Goal: Transaction & Acquisition: Book appointment/travel/reservation

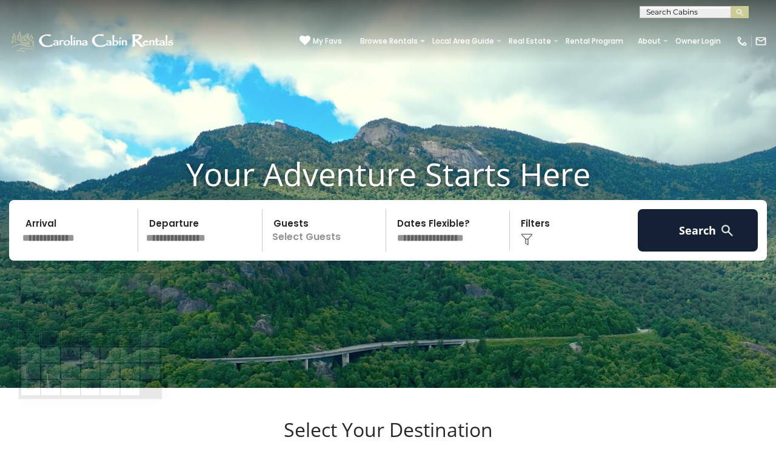
click at [69, 252] on input "text" at bounding box center [78, 230] width 120 height 42
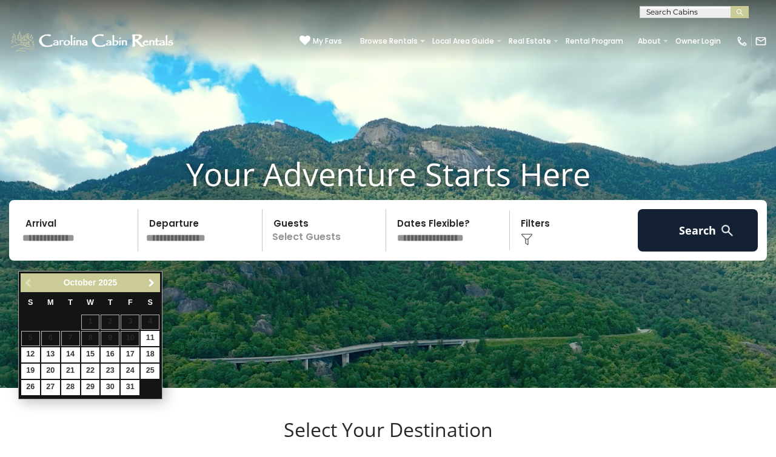
click at [149, 286] on span "Next" at bounding box center [152, 283] width 10 height 10
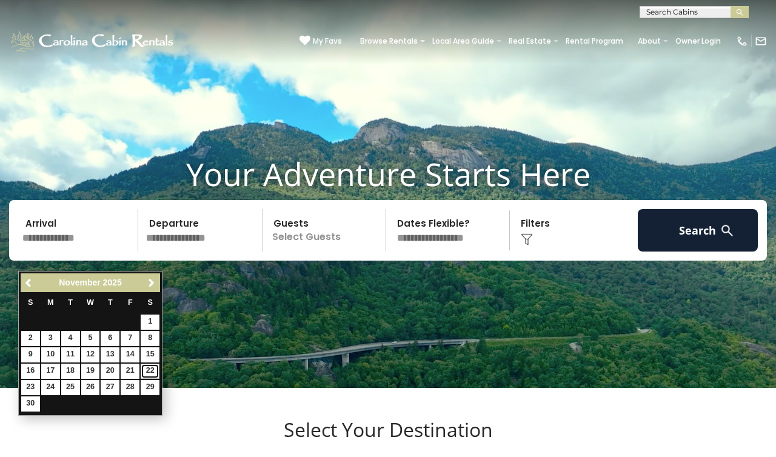
click at [155, 373] on link "22" at bounding box center [150, 371] width 19 height 15
type input "********"
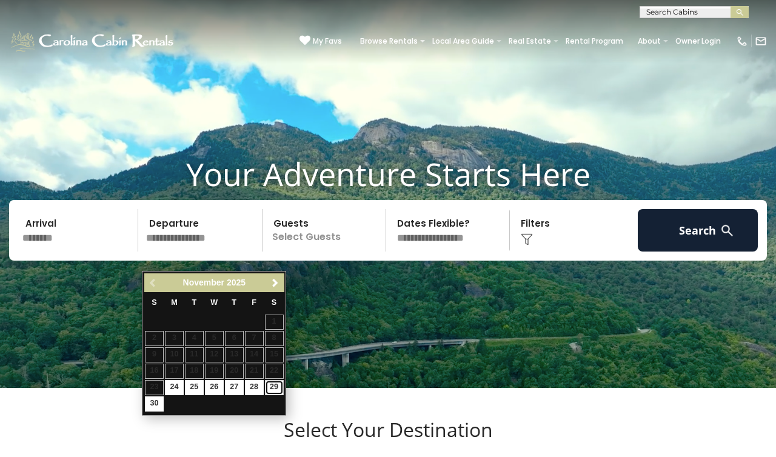
click at [275, 390] on link "29" at bounding box center [274, 387] width 19 height 15
type input "********"
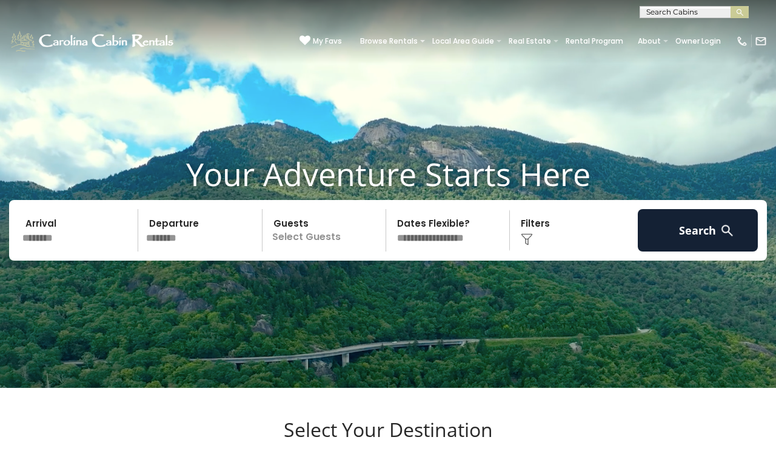
click at [301, 252] on p "Select Guests" at bounding box center [325, 230] width 119 height 42
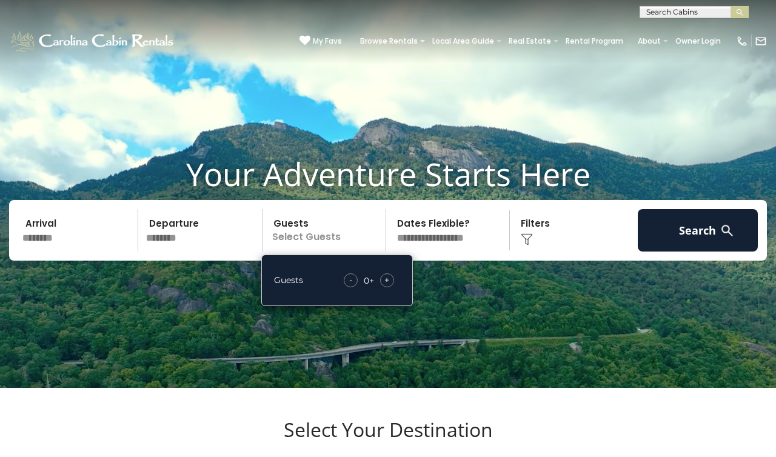
click at [383, 287] on div "+" at bounding box center [387, 280] width 14 height 14
click at [389, 286] on span "+" at bounding box center [386, 280] width 5 height 12
click at [528, 246] on img at bounding box center [527, 239] width 12 height 12
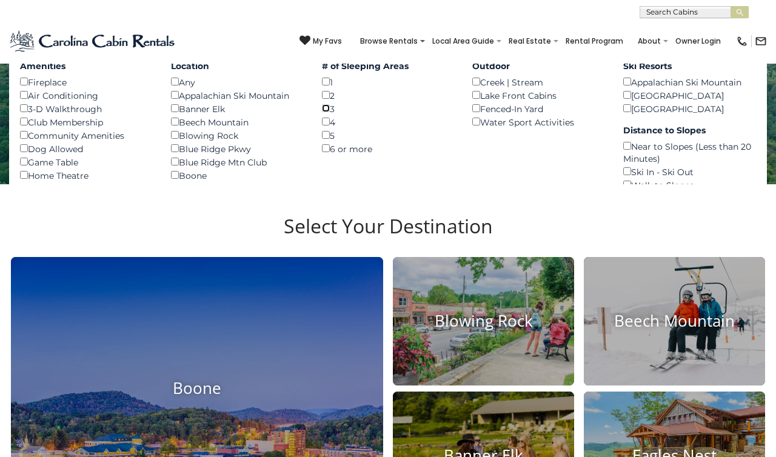
scroll to position [186, 0]
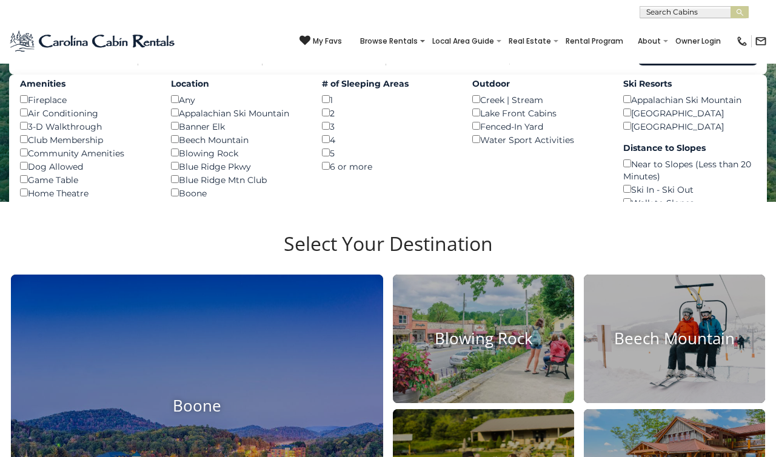
click at [296, 159] on div "Blowing Rock ()" at bounding box center [237, 152] width 133 height 13
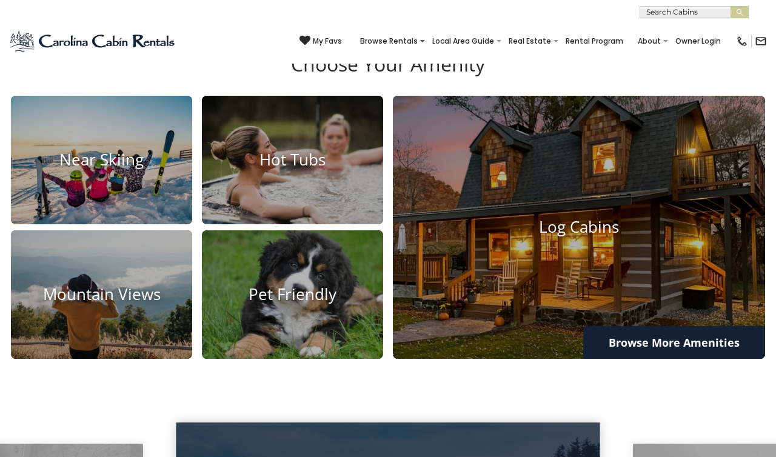
scroll to position [739, 0]
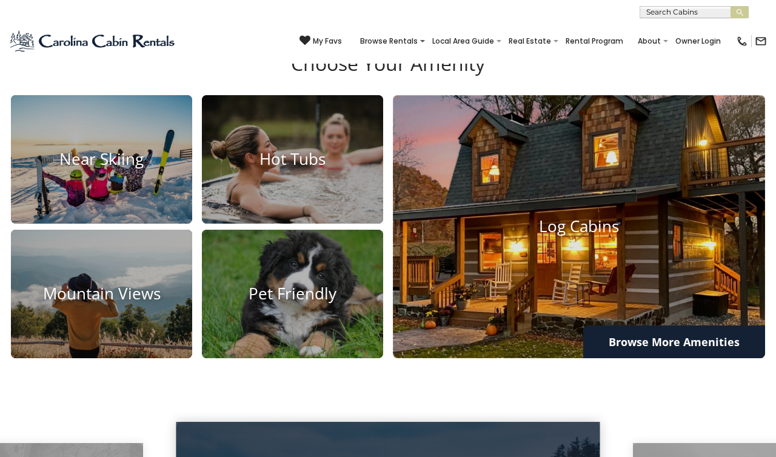
click at [521, 236] on h4 "Log Cabins" at bounding box center [579, 226] width 372 height 19
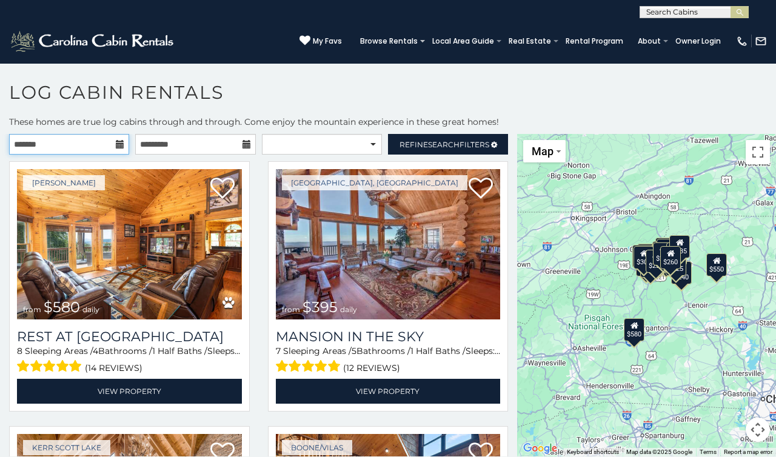
click at [80, 138] on input "text" at bounding box center [69, 144] width 120 height 21
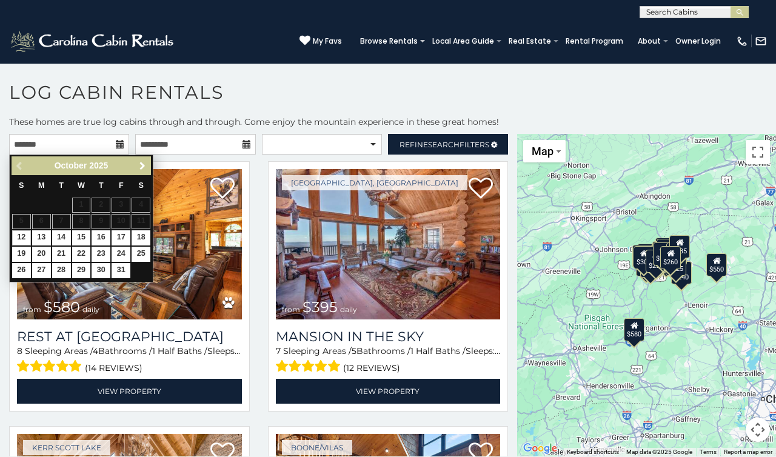
click at [144, 167] on span "Next" at bounding box center [143, 166] width 10 height 10
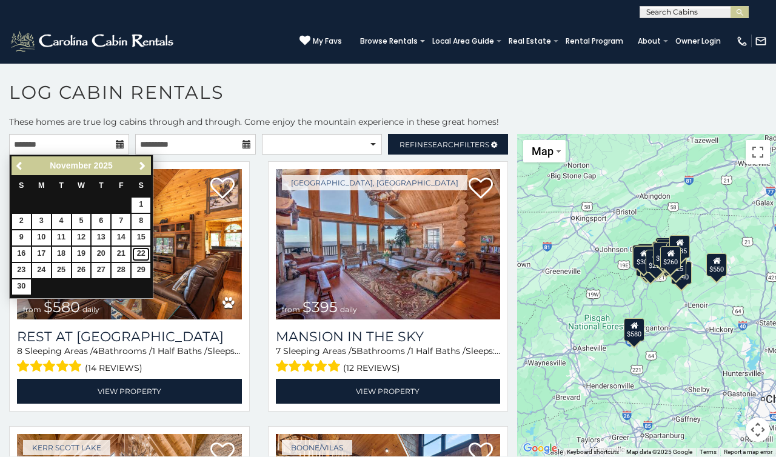
click at [141, 251] on link "22" at bounding box center [141, 254] width 19 height 15
type input "**********"
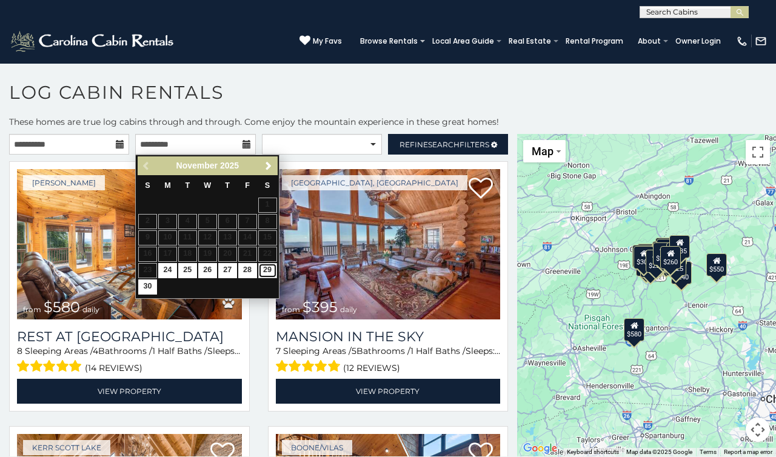
click at [266, 274] on link "29" at bounding box center [267, 270] width 19 height 15
type input "**********"
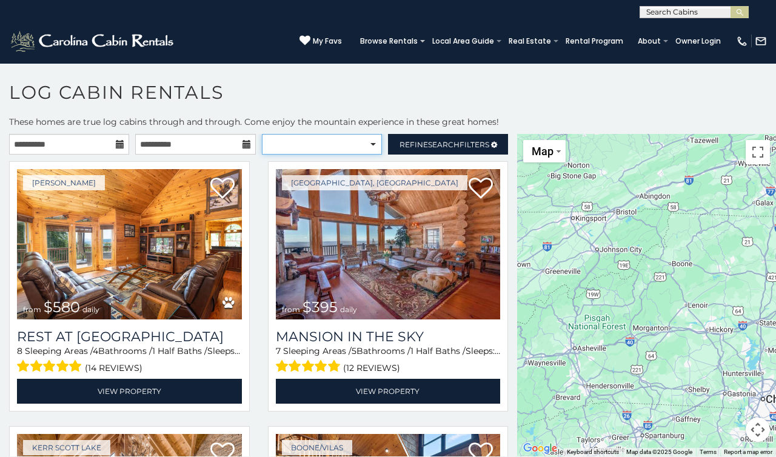
click at [320, 150] on select "**********" at bounding box center [322, 144] width 120 height 21
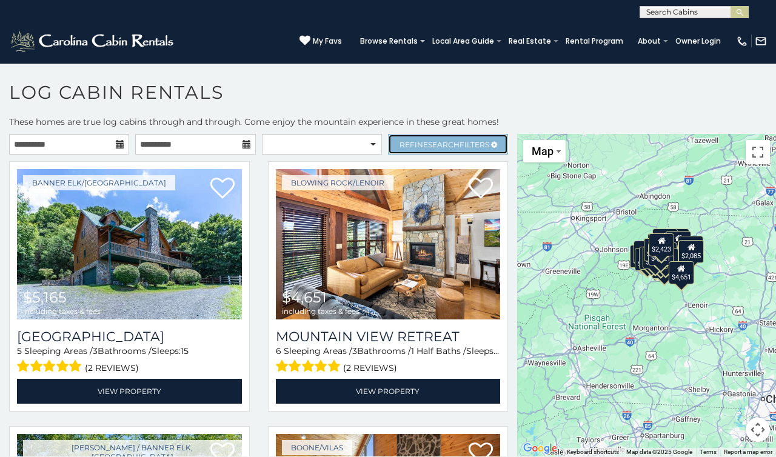
click at [424, 146] on span "Refine Search Filters" at bounding box center [445, 144] width 90 height 9
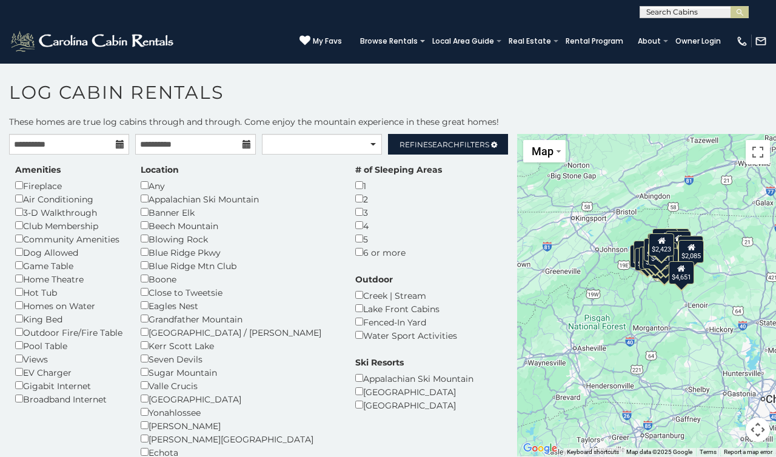
click at [18, 189] on div "Fireplace" at bounding box center [68, 185] width 107 height 13
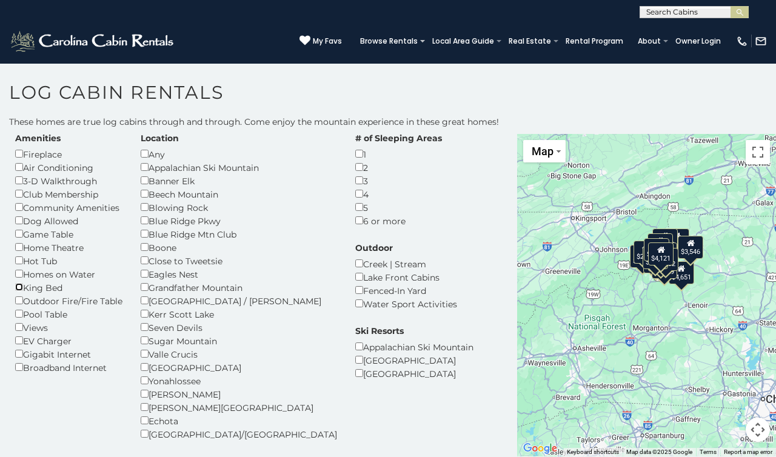
scroll to position [6, 0]
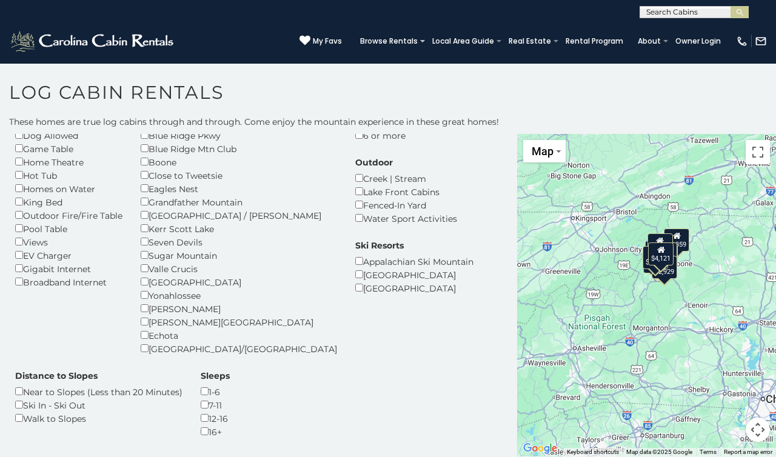
scroll to position [121, 0]
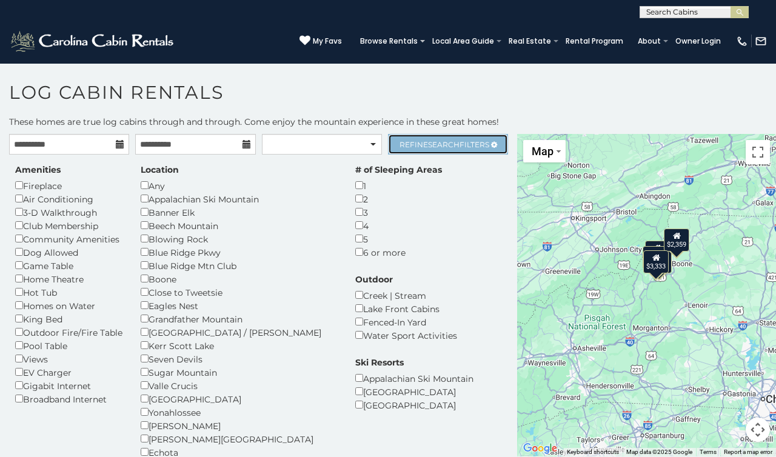
click at [429, 140] on span "Search" at bounding box center [444, 144] width 32 height 9
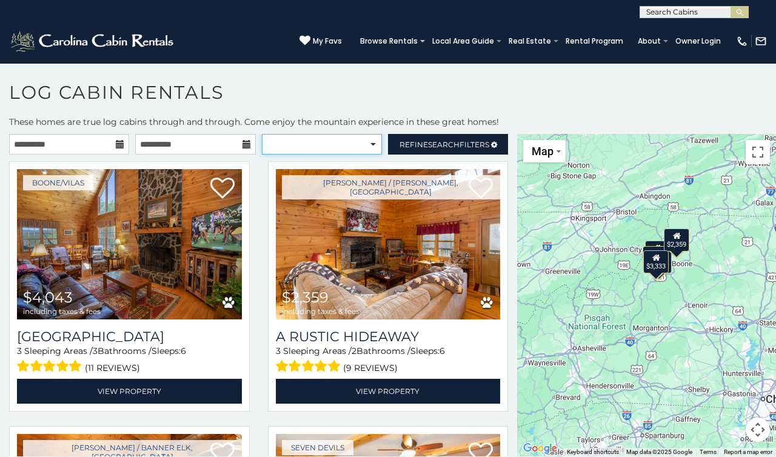
click at [309, 142] on select "**********" at bounding box center [322, 144] width 120 height 21
select select "*********"
click at [262, 134] on select "**********" at bounding box center [322, 144] width 120 height 21
click at [256, 183] on div "[PERSON_NAME]/Vilas $4,043 including taxes & fees [GEOGRAPHIC_DATA] 3 Sleeping …" at bounding box center [129, 290] width 259 height 258
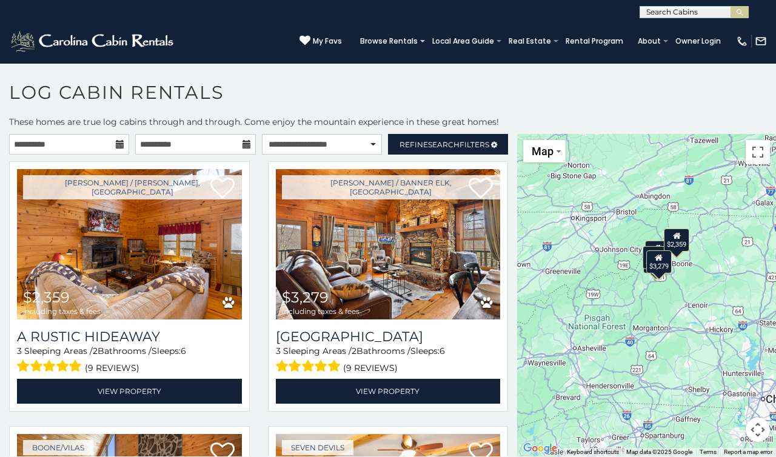
click at [653, 298] on div "$2,359 $3,279 $4,043 $3,333 $3,239" at bounding box center [646, 295] width 259 height 323
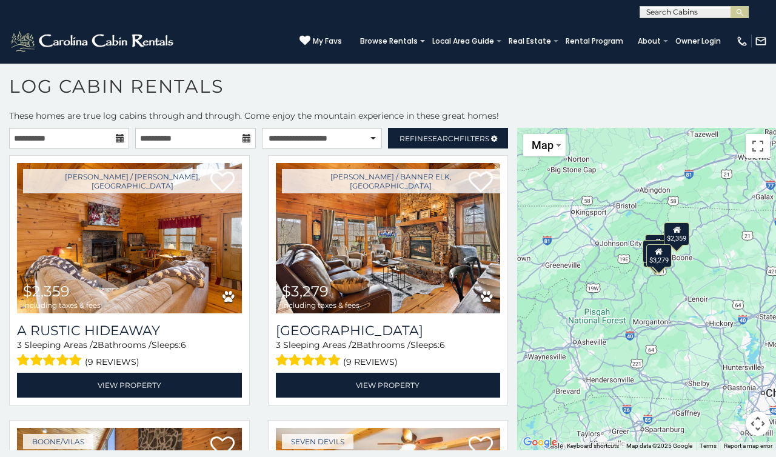
click at [658, 317] on div "$2,359 $3,279 $4,043 $3,333 $3,239" at bounding box center [646, 289] width 259 height 323
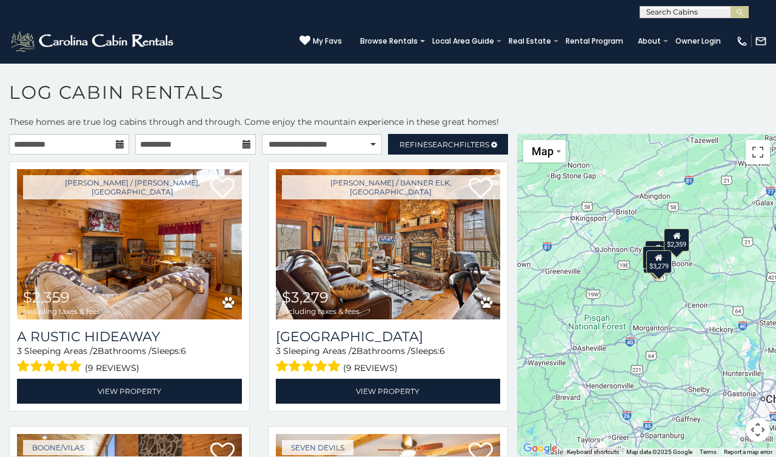
click at [617, 203] on div "$2,359 $3,279 $4,043 $3,333 $3,239" at bounding box center [646, 295] width 259 height 323
click at [561, 149] on button "Map" at bounding box center [544, 151] width 42 height 22
click at [575, 196] on li "Map" at bounding box center [559, 192] width 70 height 19
click at [663, 207] on div "$2,359 $3,279 $4,043 $3,333 $3,239" at bounding box center [646, 295] width 259 height 323
click at [762, 156] on button "Toggle fullscreen view" at bounding box center [758, 152] width 24 height 24
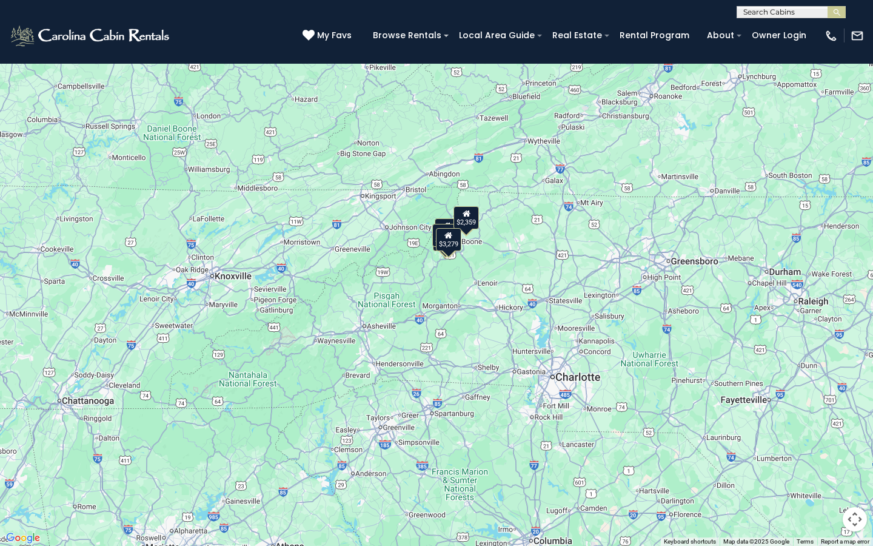
click at [487, 275] on div "$2,359 $3,279 $4,043 $3,333 $3,239" at bounding box center [436, 273] width 873 height 546
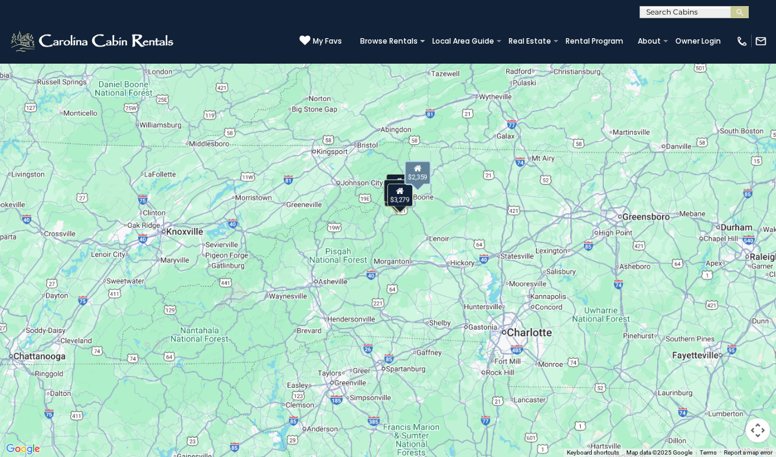
scroll to position [78, 0]
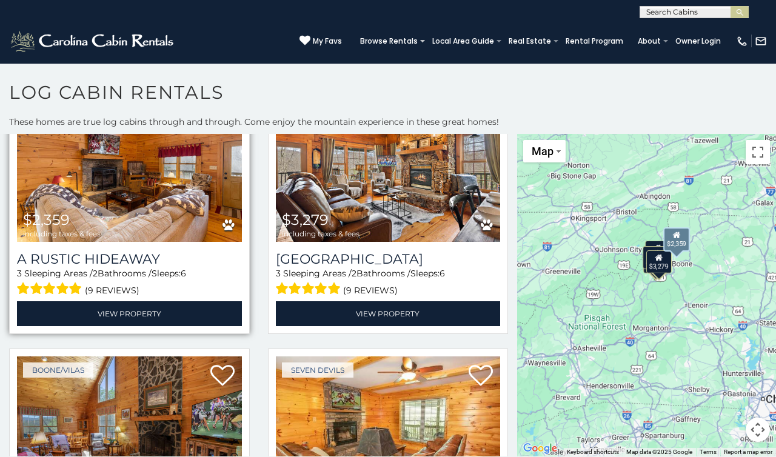
click at [116, 179] on img at bounding box center [129, 167] width 225 height 150
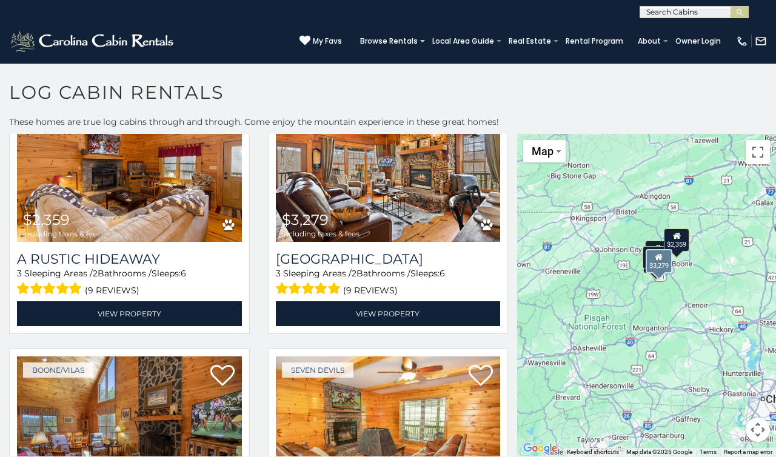
click at [260, 163] on div "[PERSON_NAME] / Banner Elk, [GEOGRAPHIC_DATA] $3,279 including taxes & fees [GE…" at bounding box center [388, 213] width 259 height 258
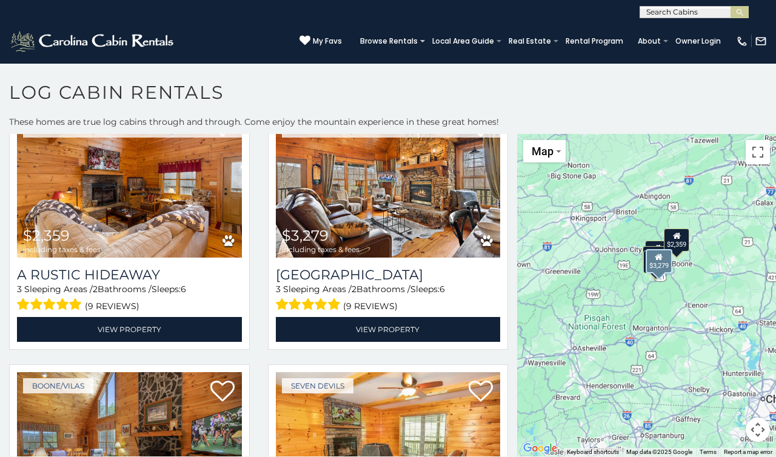
scroll to position [50, 0]
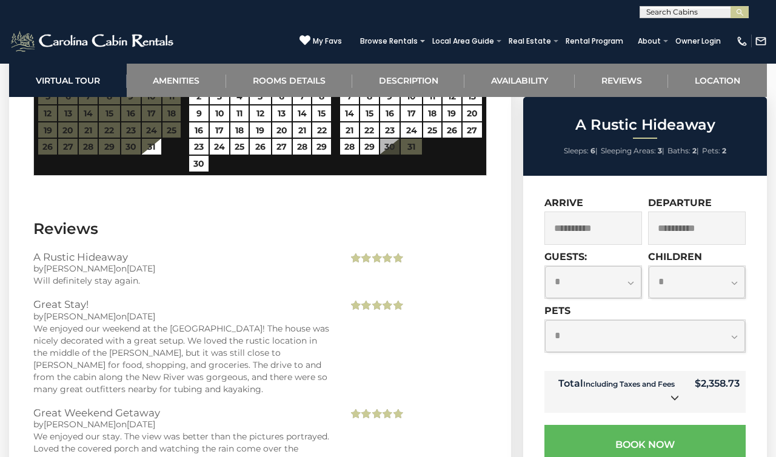
scroll to position [2351, 0]
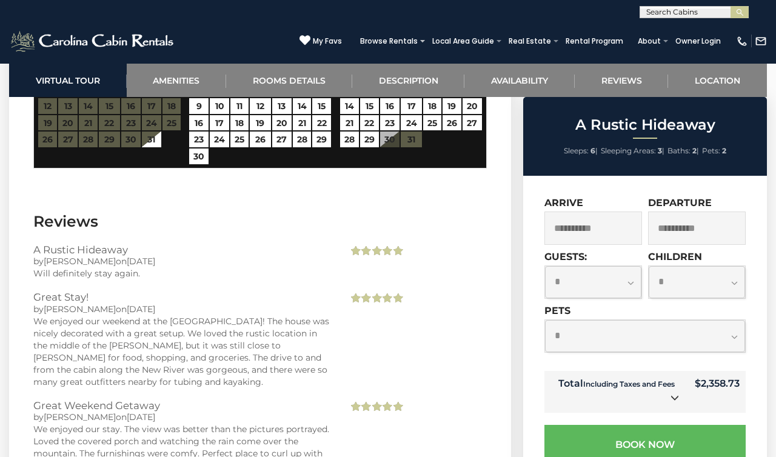
click at [567, 332] on select "**********" at bounding box center [645, 336] width 200 height 32
select select "*"
click at [545, 320] on select "**********" at bounding box center [645, 336] width 200 height 32
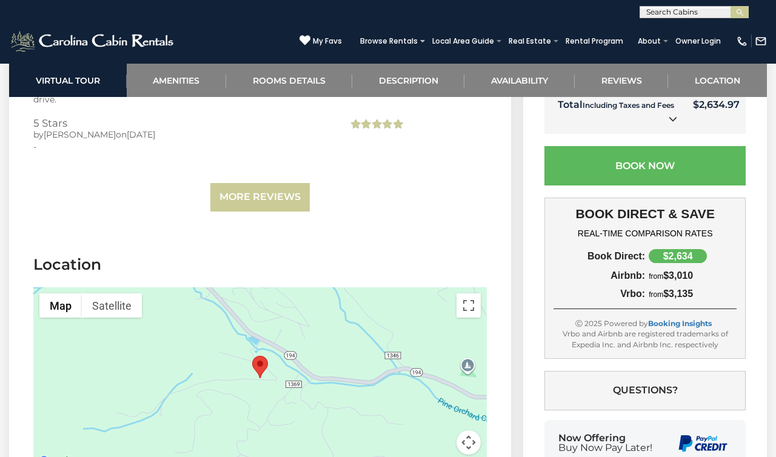
scroll to position [2721, 0]
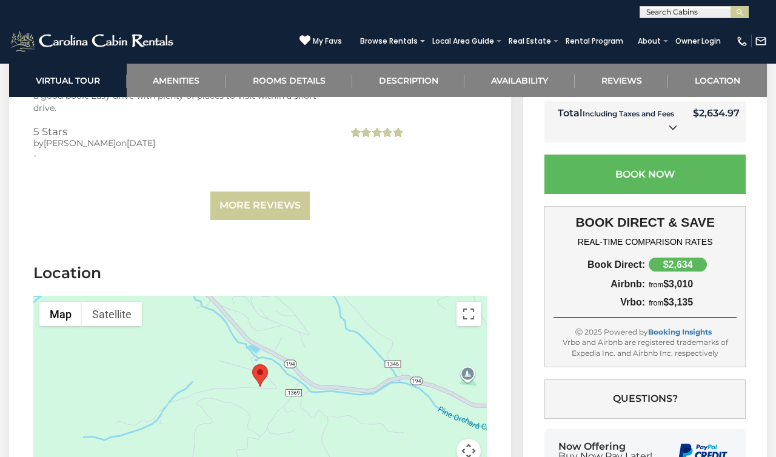
click at [390, 353] on div at bounding box center [260, 387] width 454 height 182
click at [471, 439] on button "Map camera controls" at bounding box center [469, 451] width 24 height 24
click at [439, 378] on button "Zoom in" at bounding box center [438, 390] width 24 height 24
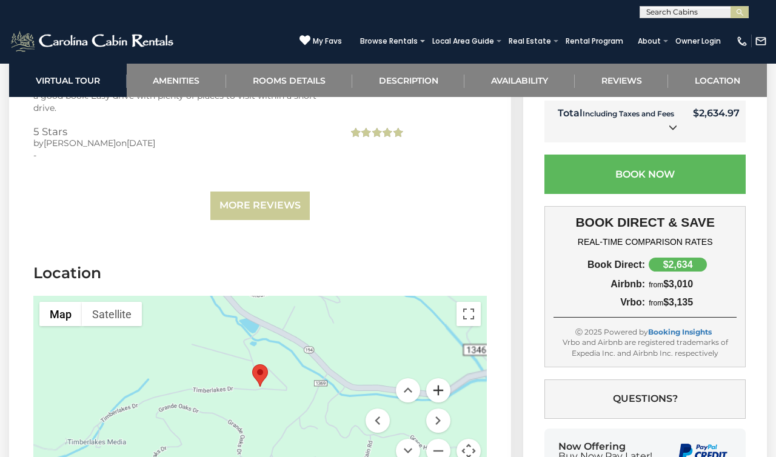
click at [439, 378] on button "Zoom in" at bounding box center [438, 390] width 24 height 24
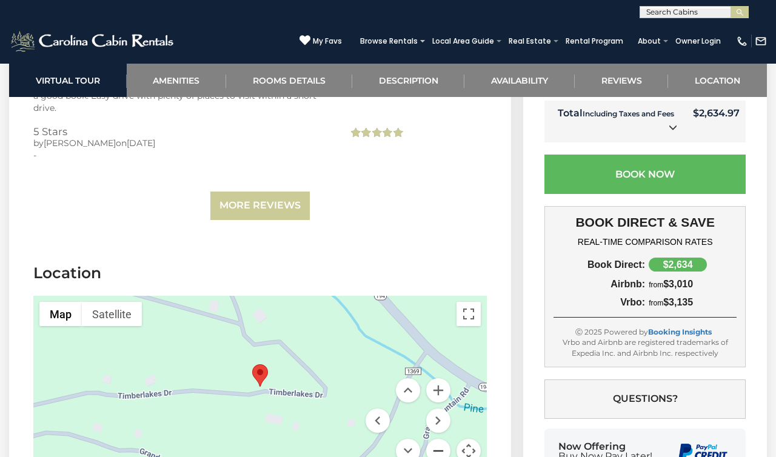
click at [441, 439] on button "Zoom out" at bounding box center [438, 451] width 24 height 24
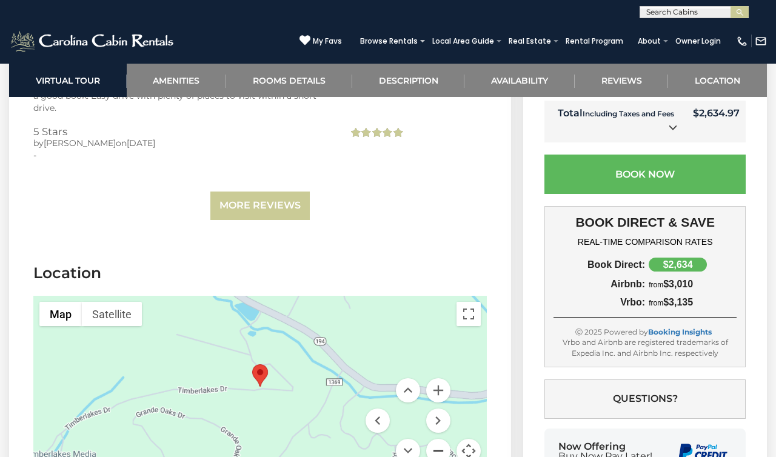
click at [441, 439] on button "Zoom out" at bounding box center [438, 451] width 24 height 24
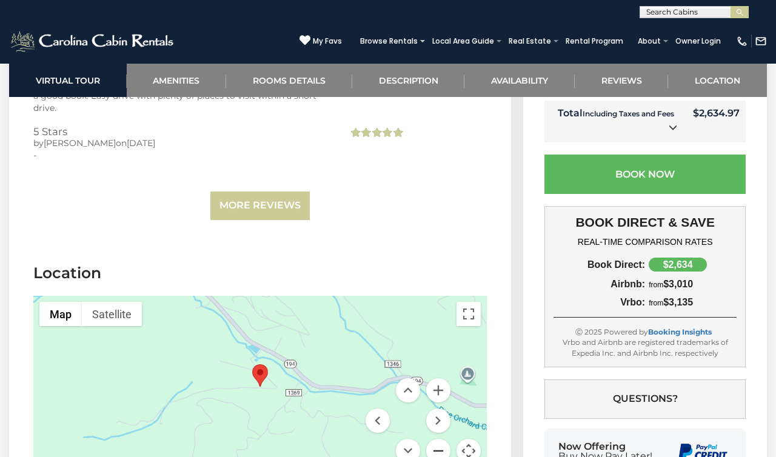
click at [441, 439] on button "Zoom out" at bounding box center [438, 451] width 24 height 24
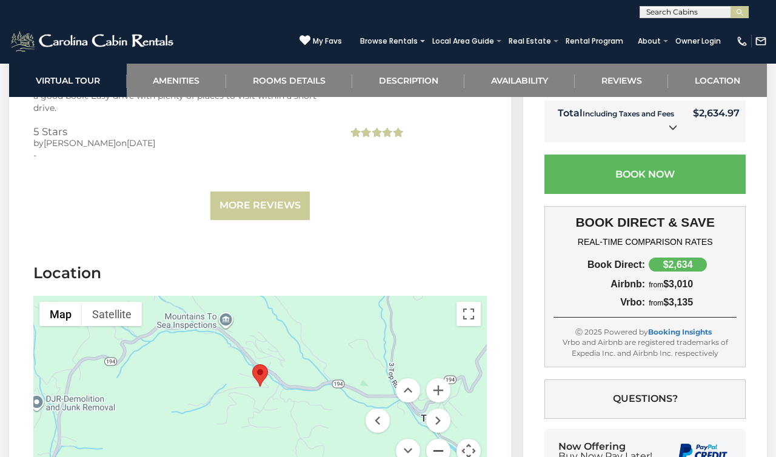
click at [441, 439] on button "Zoom out" at bounding box center [438, 451] width 24 height 24
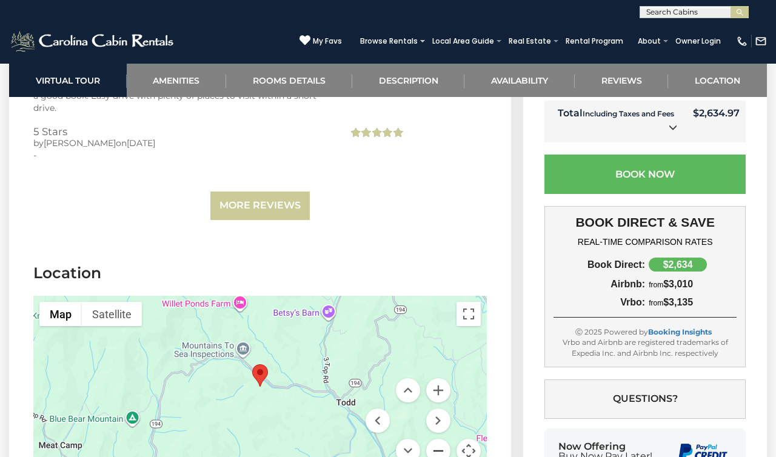
click at [441, 439] on button "Zoom out" at bounding box center [438, 451] width 24 height 24
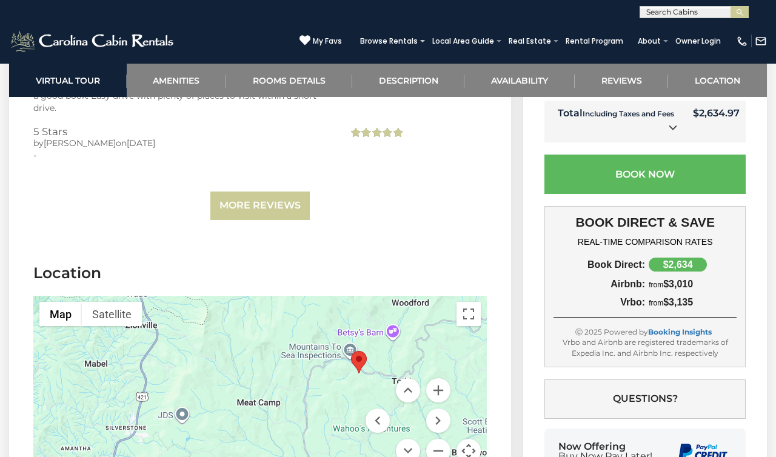
drag, startPoint x: 218, startPoint y: 395, endPoint x: 319, endPoint y: 381, distance: 101.6
click at [319, 381] on div at bounding box center [260, 387] width 454 height 182
click at [435, 439] on button "Zoom out" at bounding box center [438, 451] width 24 height 24
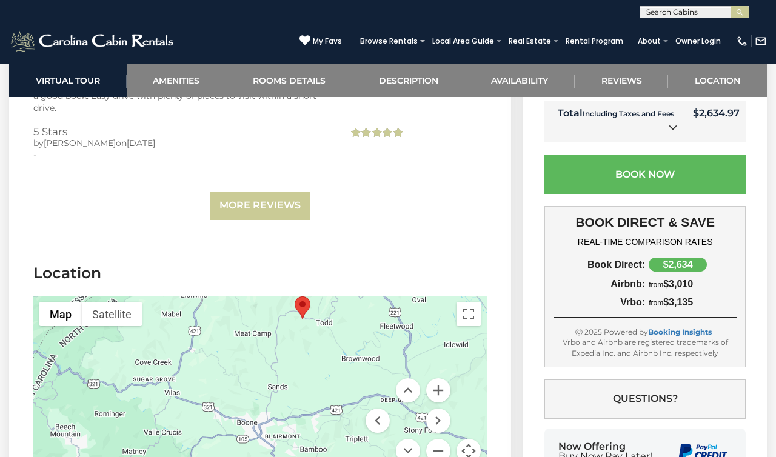
drag, startPoint x: 290, startPoint y: 387, endPoint x: 283, endPoint y: 324, distance: 63.4
click at [283, 324] on div at bounding box center [260, 387] width 454 height 182
